Goal: Task Accomplishment & Management: Use online tool/utility

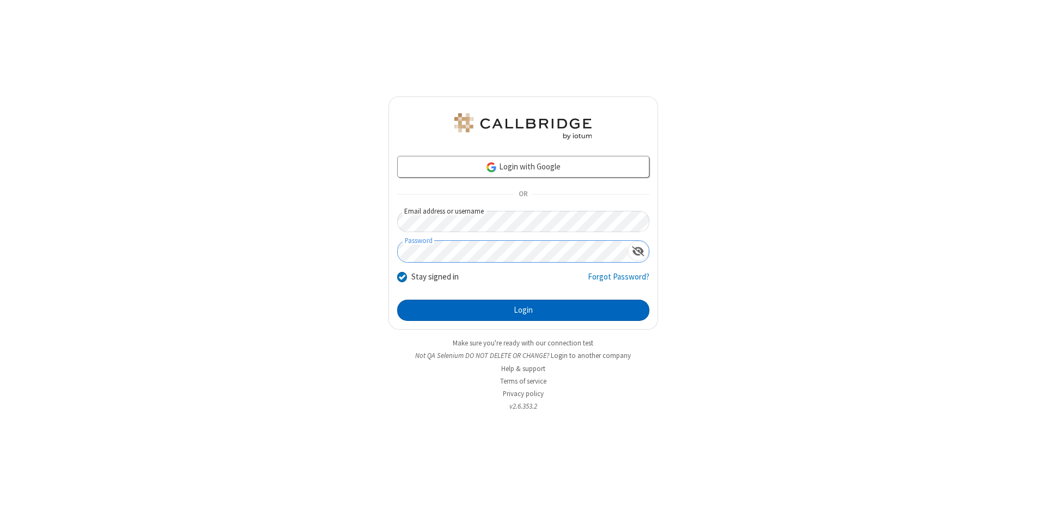
click at [523, 311] on button "Login" at bounding box center [523, 311] width 252 height 22
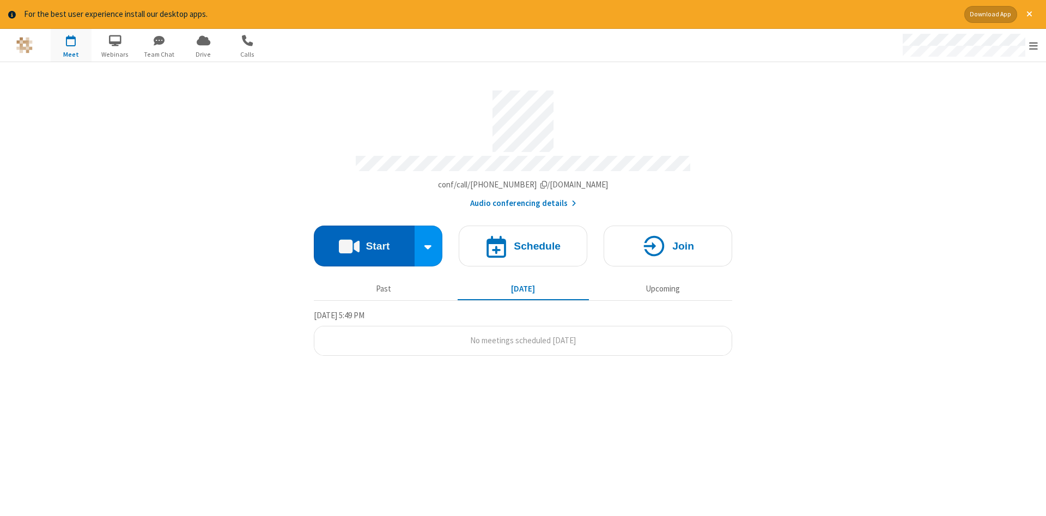
click at [364, 242] on button "Start" at bounding box center [364, 246] width 101 height 41
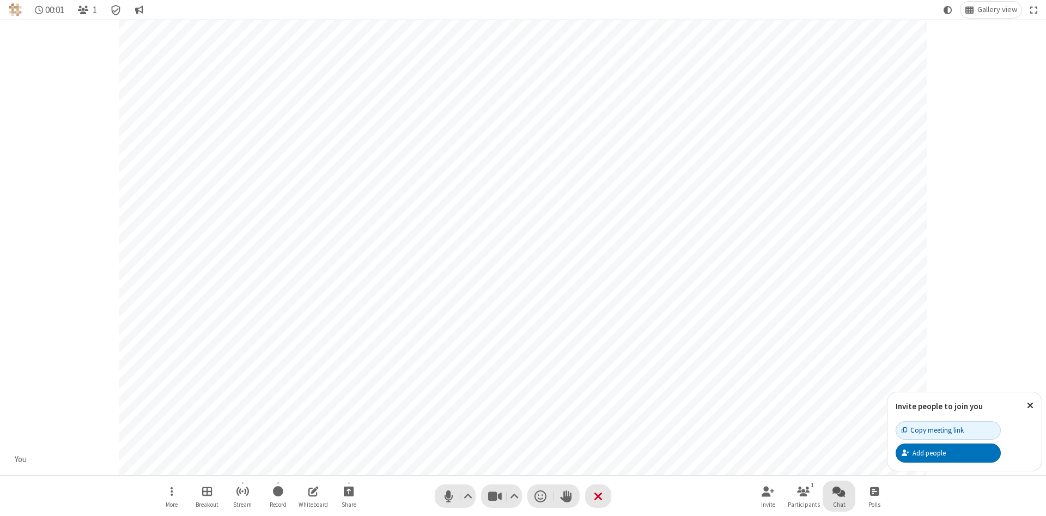
click at [839, 491] on span "Open chat" at bounding box center [839, 492] width 13 height 14
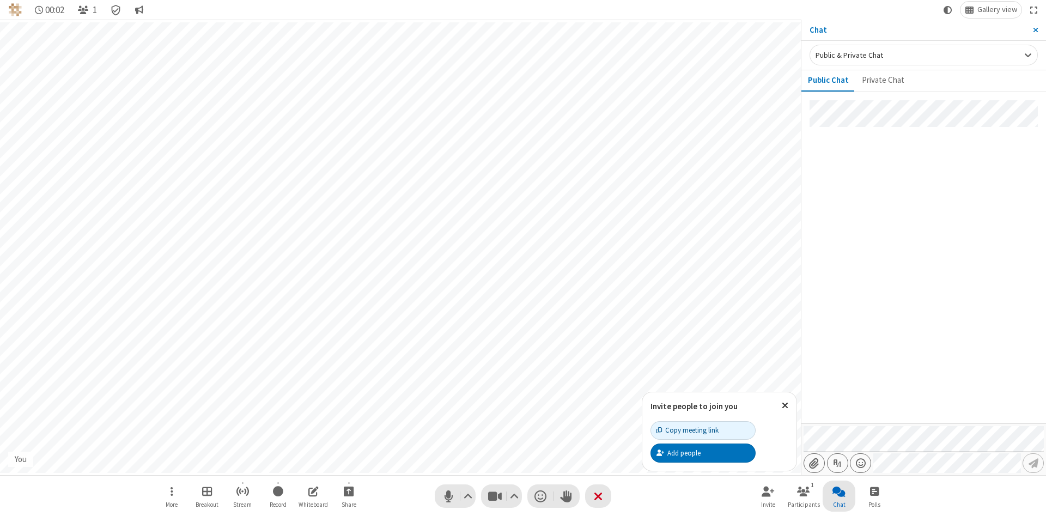
type input "C:\fakepath\doc_test.docx"
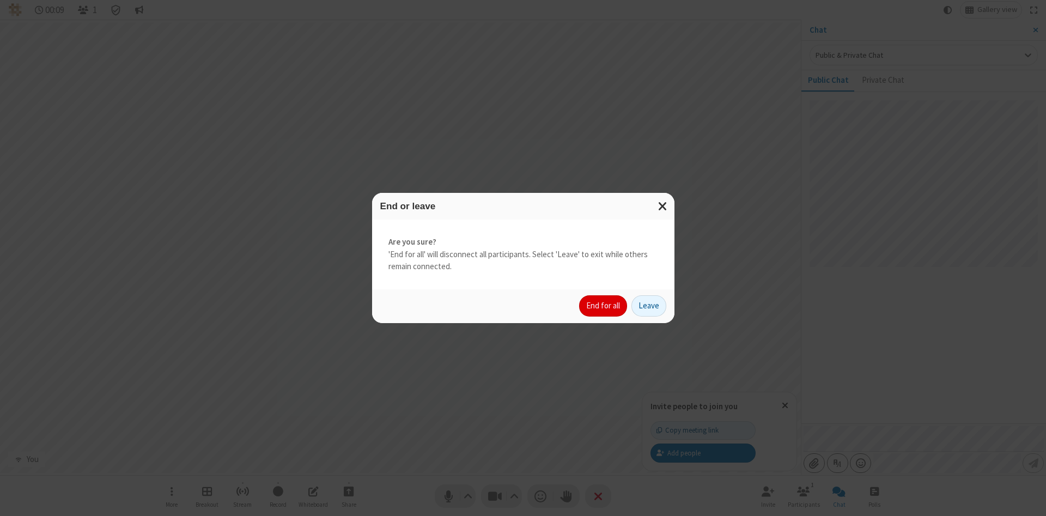
click at [604, 306] on button "End for all" at bounding box center [603, 306] width 48 height 22
